Goal: Browse casually: Explore the website without a specific task or goal

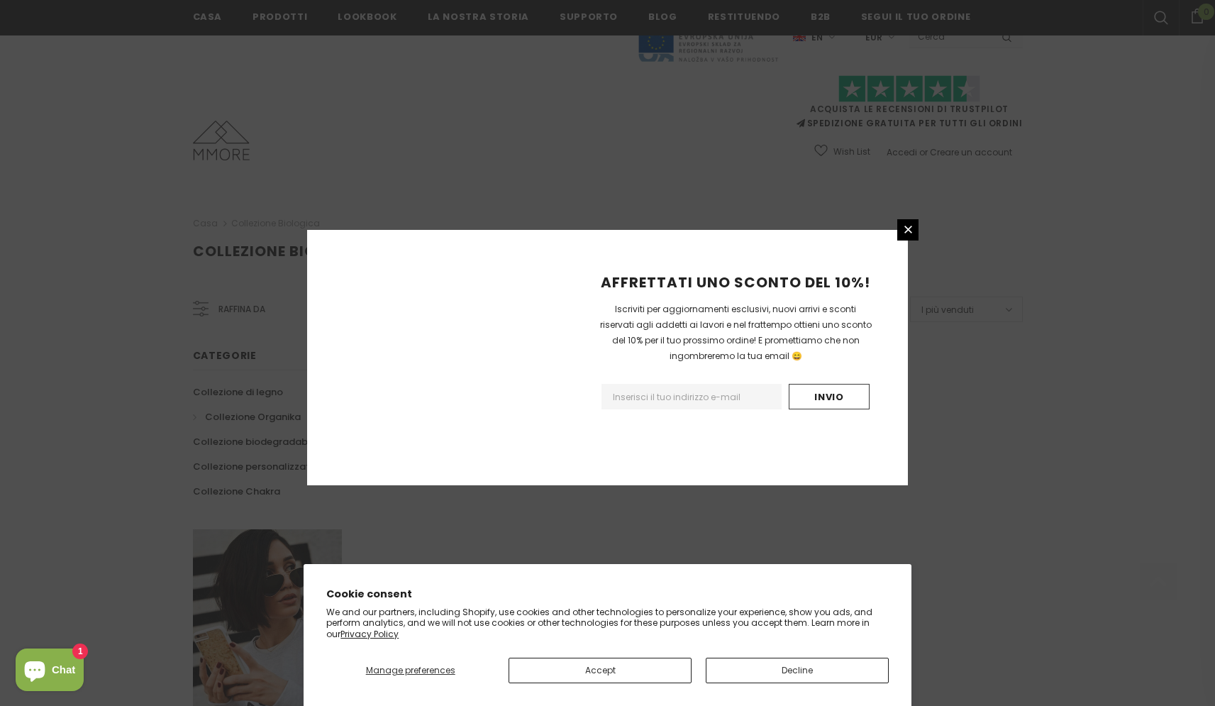
scroll to position [748, 0]
